Goal: Share content: Share content

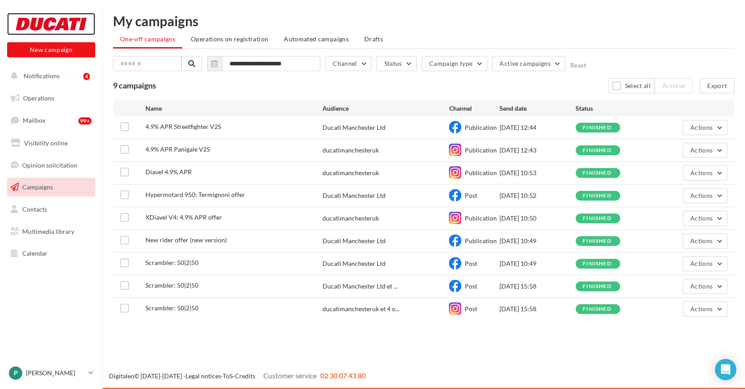
click at [44, 28] on div at bounding box center [51, 24] width 71 height 22
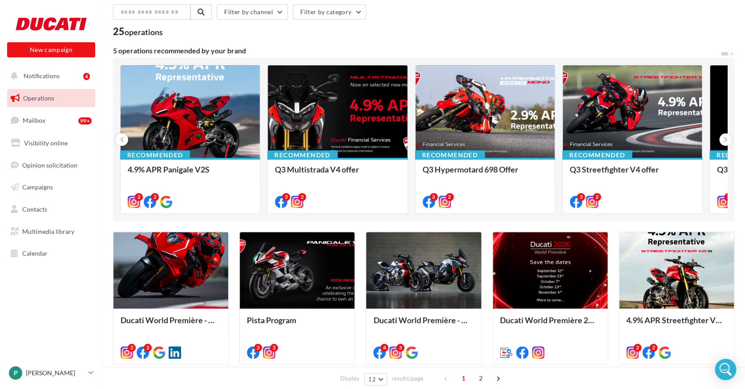
scroll to position [42, 0]
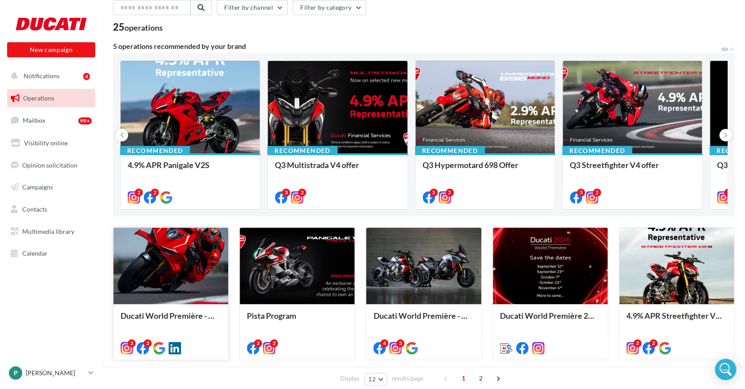
click at [151, 297] on div at bounding box center [170, 266] width 115 height 77
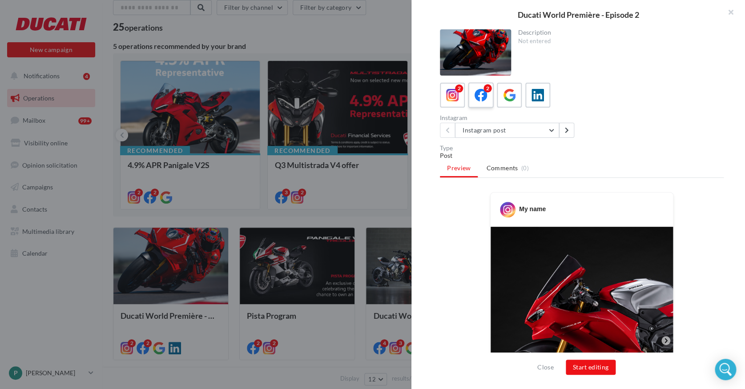
click at [478, 90] on icon at bounding box center [481, 95] width 13 height 13
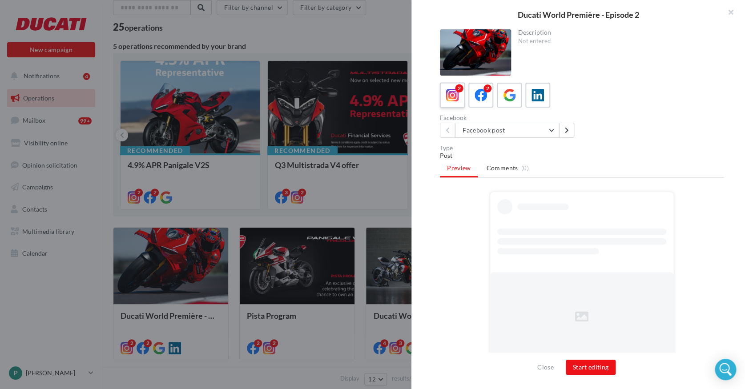
click at [462, 98] on label "2" at bounding box center [451, 94] width 25 height 25
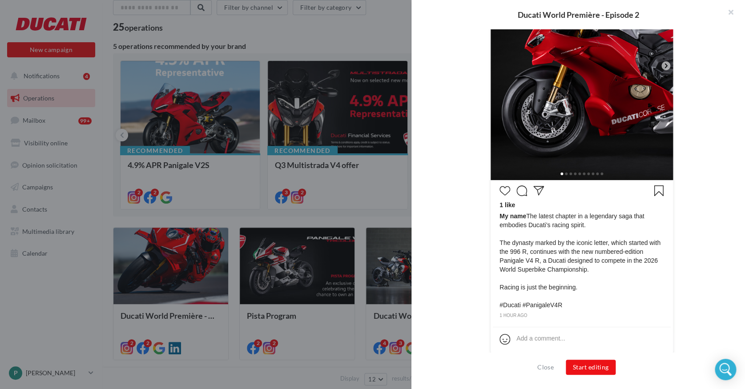
scroll to position [280, 0]
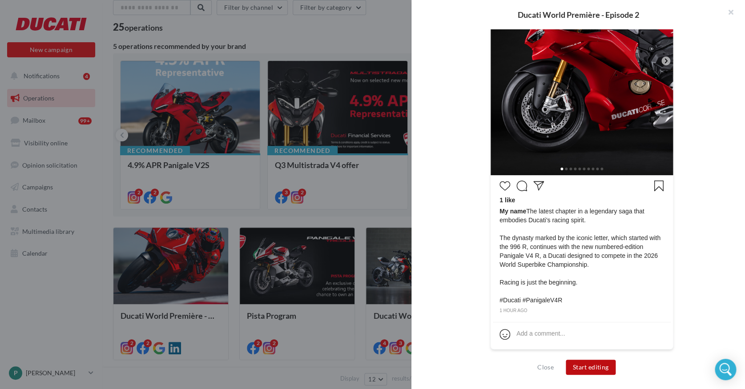
click at [588, 368] on button "Start editing" at bounding box center [591, 367] width 50 height 15
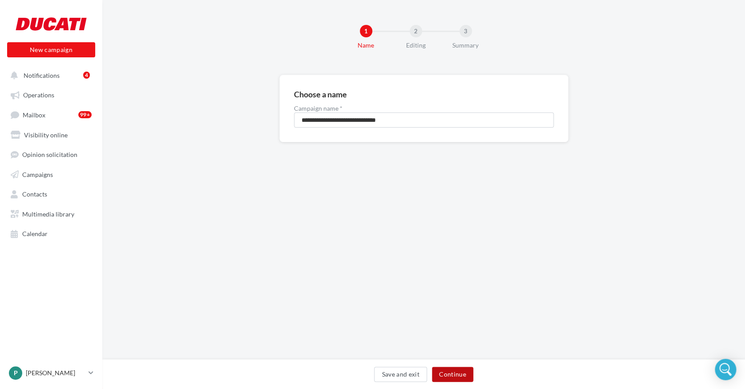
click at [451, 376] on button "Continue" at bounding box center [452, 374] width 41 height 15
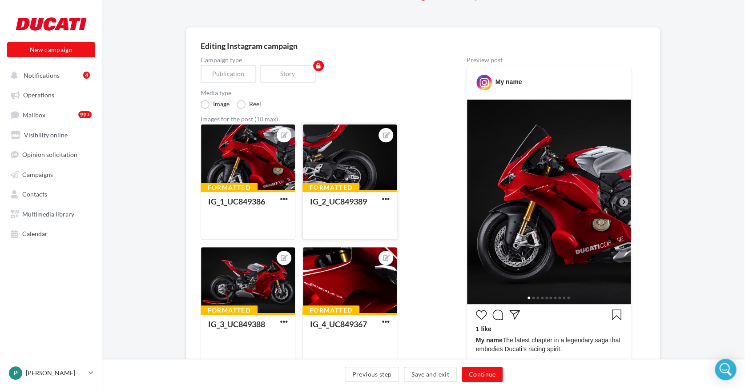
scroll to position [48, 1]
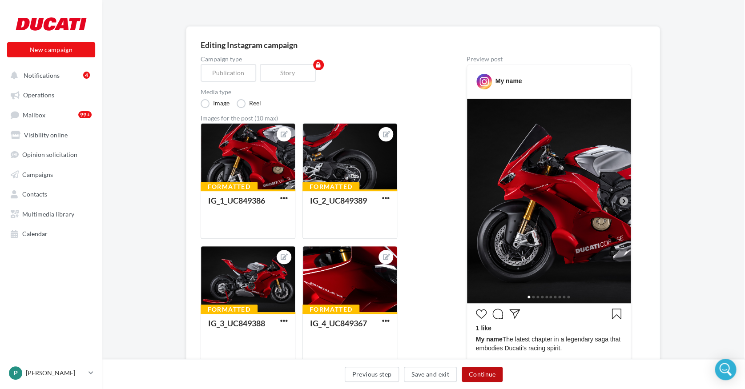
click at [478, 380] on button "Continue" at bounding box center [482, 374] width 41 height 15
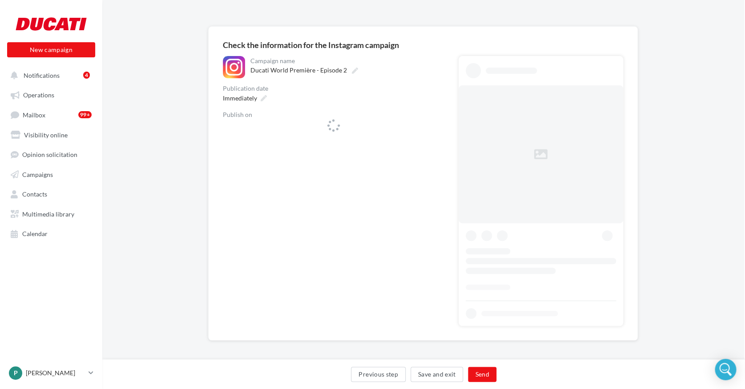
scroll to position [48, 0]
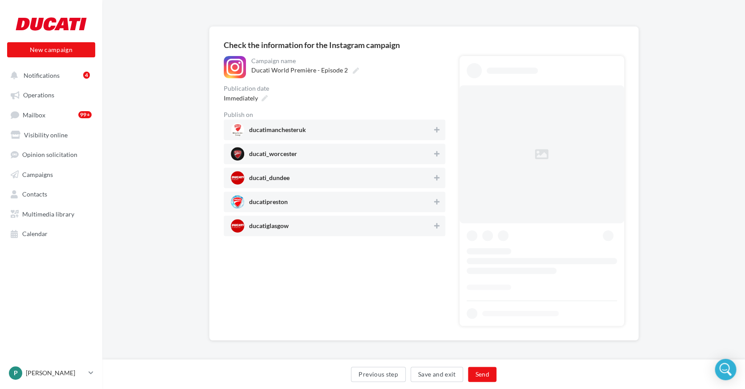
click at [351, 128] on span "ducatimanchesteruk" at bounding box center [332, 129] width 202 height 13
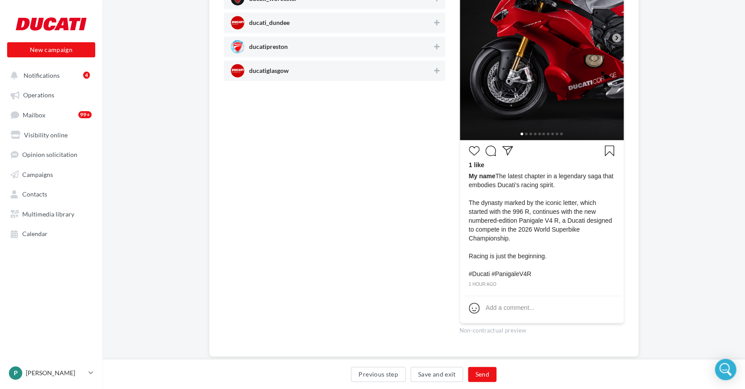
scroll to position [224, 0]
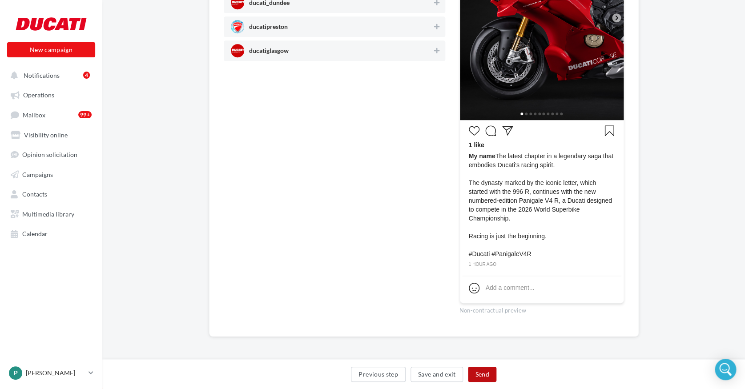
click at [480, 380] on button "Send" at bounding box center [482, 374] width 28 height 15
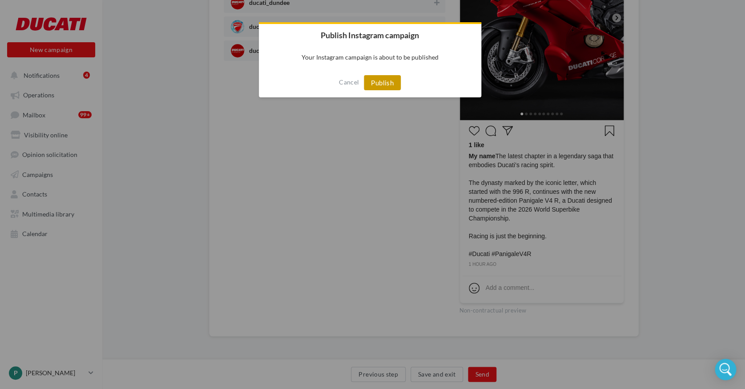
click at [379, 79] on button "Publish" at bounding box center [382, 82] width 37 height 15
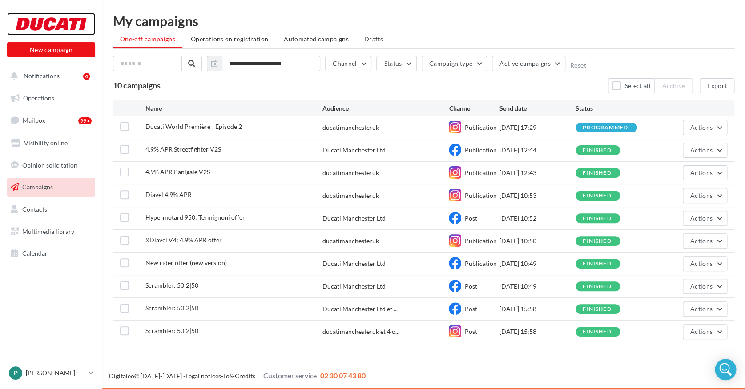
click at [35, 18] on div at bounding box center [51, 24] width 71 height 22
